Goal: Task Accomplishment & Management: Use online tool/utility

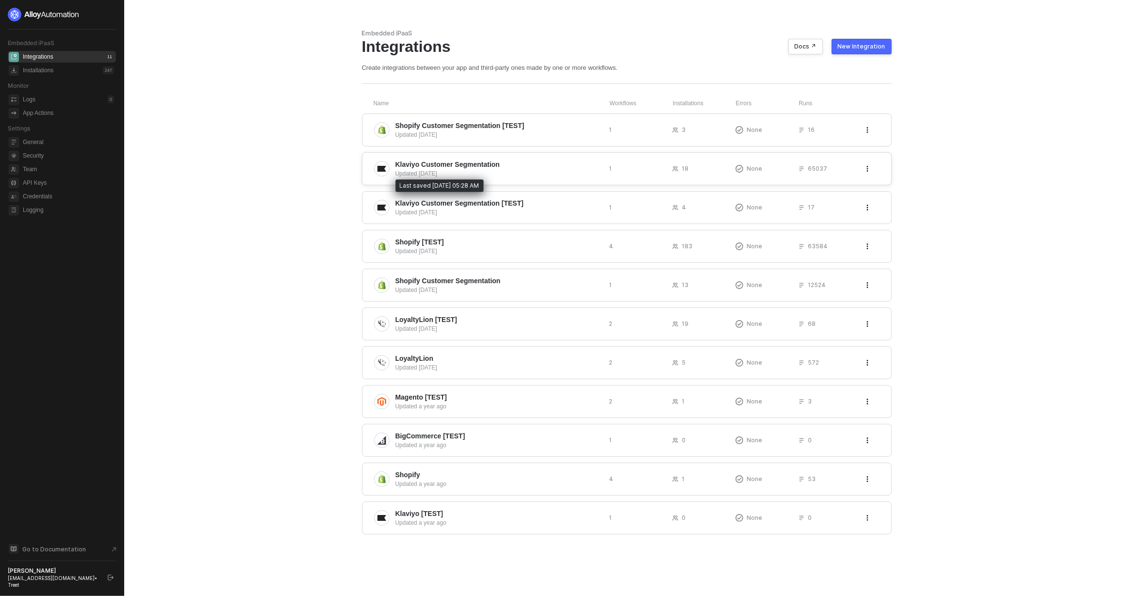
click at [472, 177] on div "Updated 7 months ago" at bounding box center [498, 173] width 206 height 9
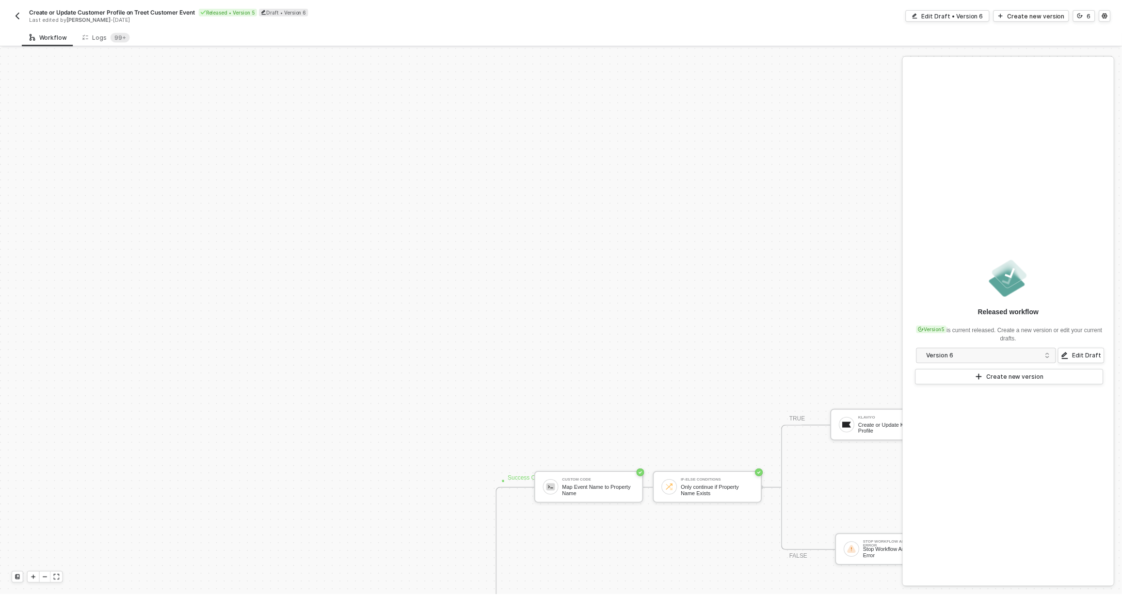
scroll to position [330, 0]
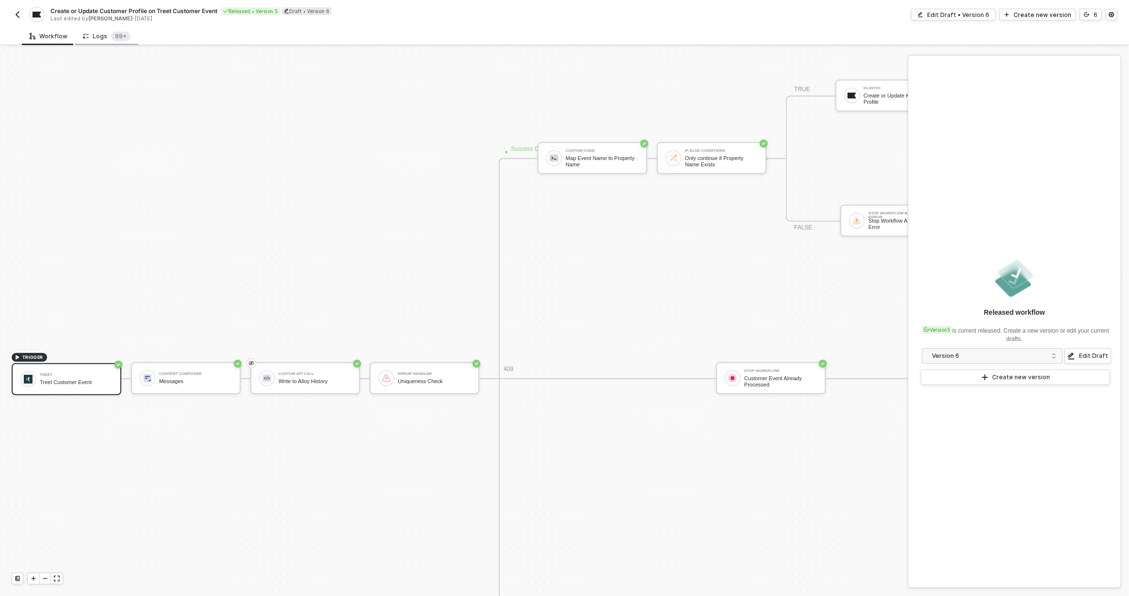
click at [106, 39] on div "Logs 99+" at bounding box center [107, 37] width 48 height 10
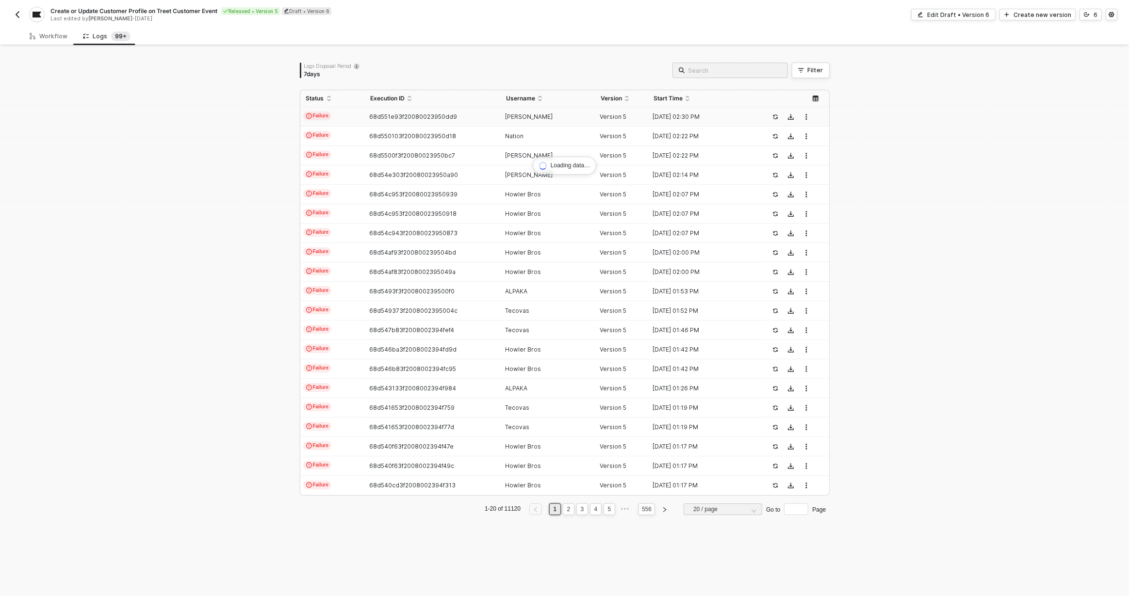
click at [373, 116] on span "68d551e93f20080023950dd9" at bounding box center [413, 116] width 88 height 7
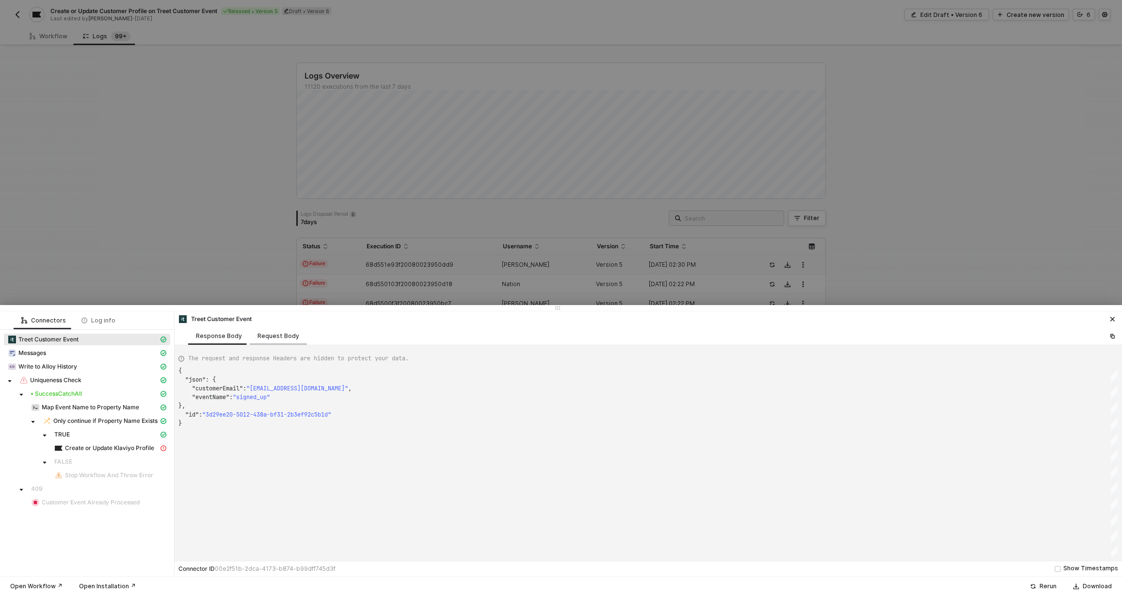
scroll to position [52, 0]
click at [84, 446] on span "Create or Update Klaviyo Profile" at bounding box center [109, 448] width 89 height 8
type textarea "{ "message": "Error retrieving klaviyo data" }"
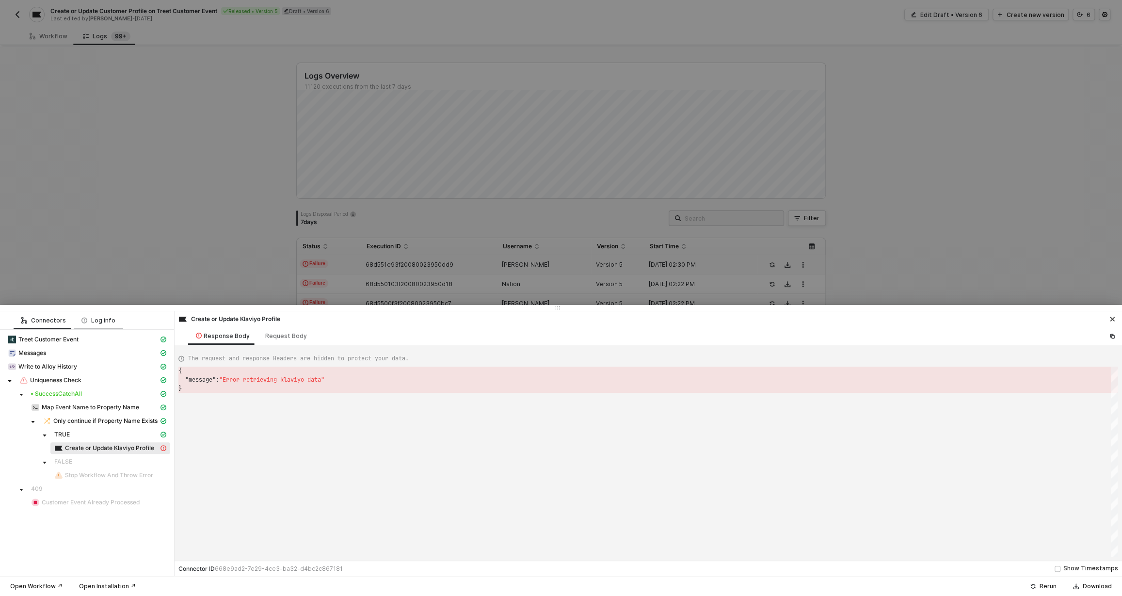
click at [88, 320] on div "Log info" at bounding box center [98, 321] width 34 height 8
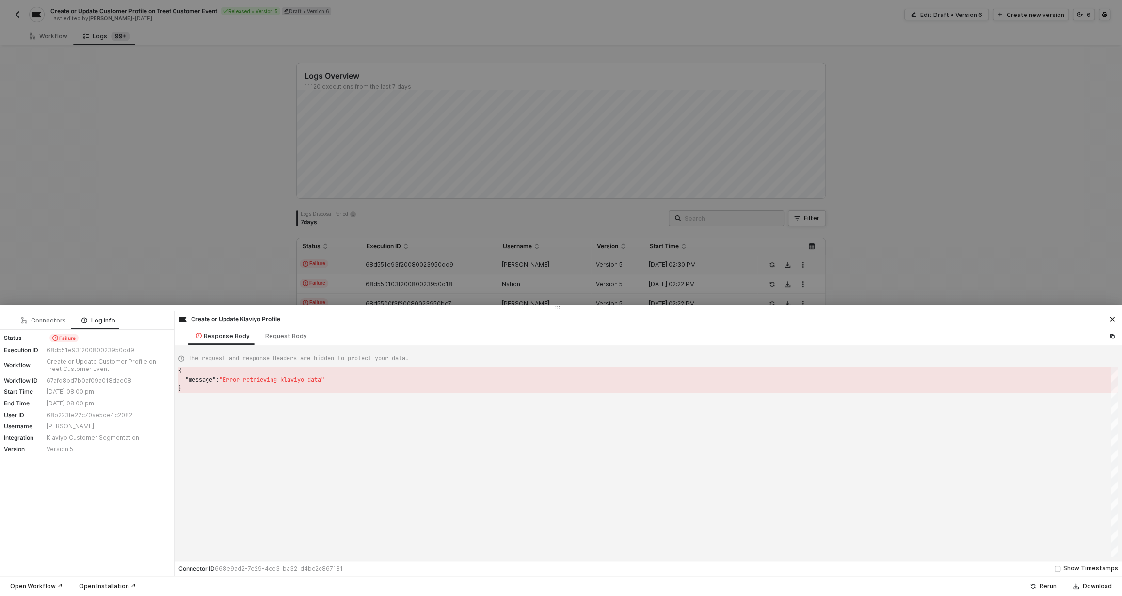
click at [69, 381] on div "67afd8bd7b0af09a018dae08" at bounding box center [107, 381] width 121 height 8
copy div "67afd8bd7b0af09a018dae08"
click at [68, 414] on div "68b223fe22c70ae5de4c2082" at bounding box center [107, 415] width 121 height 8
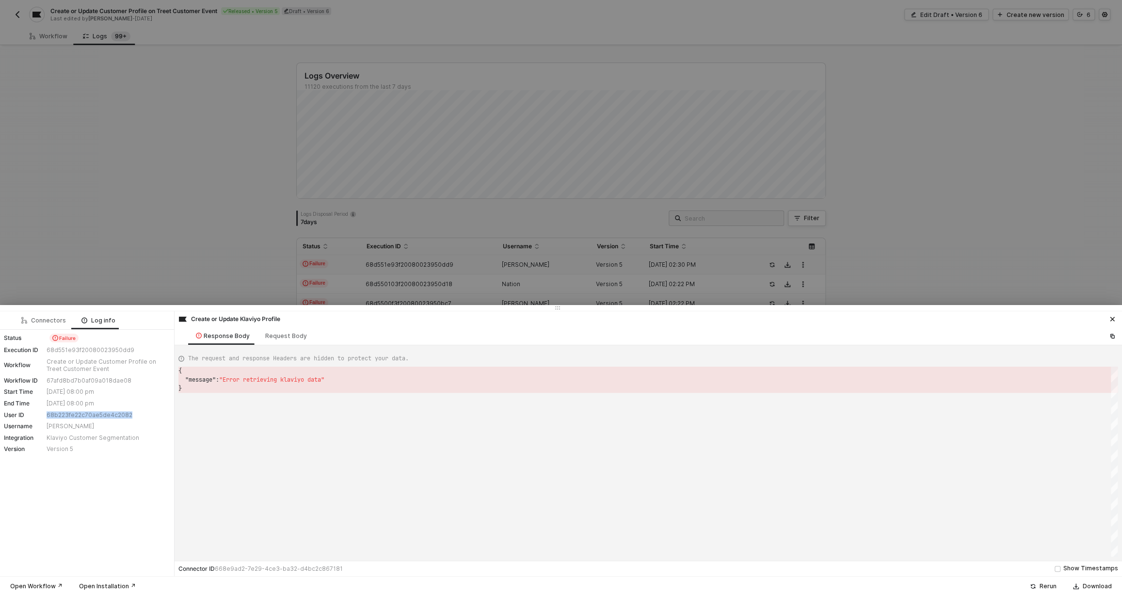
click at [68, 414] on div "68b223fe22c70ae5de4c2082" at bounding box center [107, 415] width 121 height 8
copy div "68b223fe22c70ae5de4c2082"
